Goal: Information Seeking & Learning: Learn about a topic

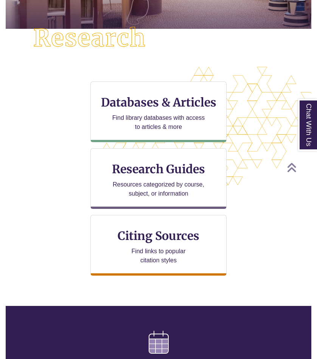
scroll to position [174, 0]
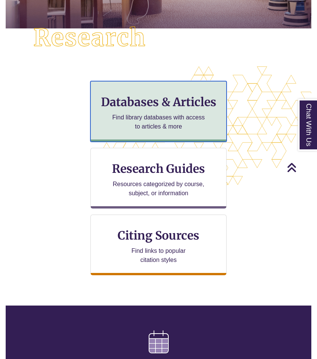
click at [162, 119] on p "Find library databases with access to articles & more" at bounding box center [158, 122] width 99 height 18
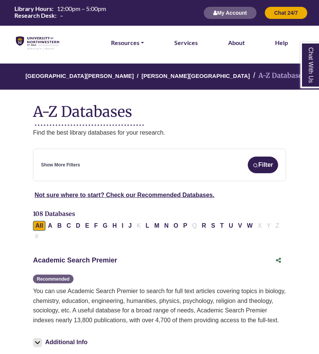
click at [80, 261] on link "Academic Search Premier This link opens in a new window" at bounding box center [75, 261] width 84 height 8
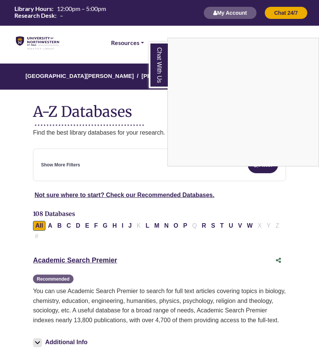
click at [160, 61] on link "Chat With Us" at bounding box center [158, 65] width 19 height 46
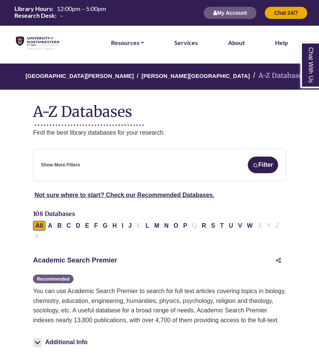
click at [74, 262] on link "Academic Search Premier This link opens in a new window" at bounding box center [75, 261] width 84 height 8
click at [234, 15] on button "My Account" at bounding box center [229, 12] width 53 height 13
click at [65, 262] on link "Academic Search Premier This link opens in a new window" at bounding box center [75, 261] width 84 height 8
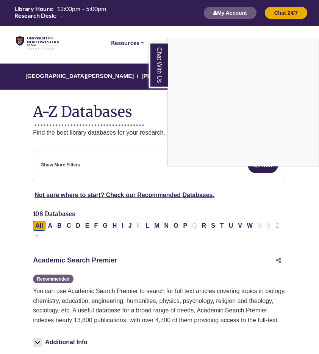
click at [97, 192] on div "Chat With Us" at bounding box center [159, 177] width 319 height 354
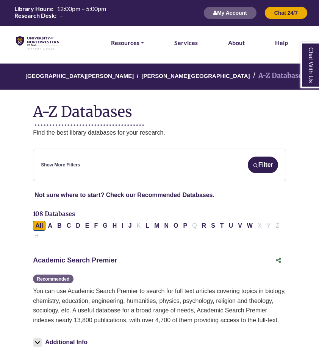
click at [97, 197] on link "Not sure where to start? Check our Recommended Databases." at bounding box center [124, 195] width 180 height 6
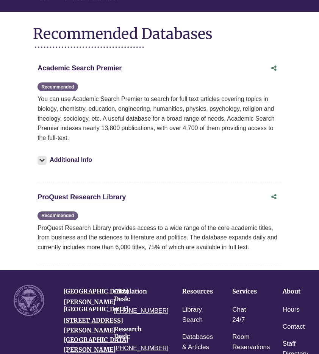
scroll to position [99, 0]
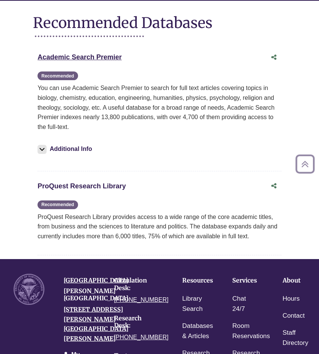
click at [101, 183] on link "ProQuest Research Library This link opens in a new window" at bounding box center [81, 187] width 88 height 8
click at [95, 53] on link "Academic Search Premier This link opens in a new window" at bounding box center [79, 57] width 84 height 8
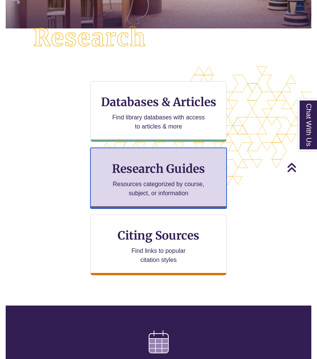
click at [162, 190] on p "Resources categorized by course, subject, or information" at bounding box center [158, 189] width 99 height 18
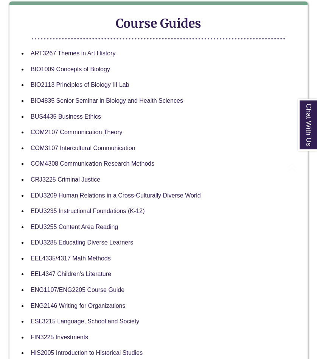
scroll to position [151, 0]
